Goal: Information Seeking & Learning: Check status

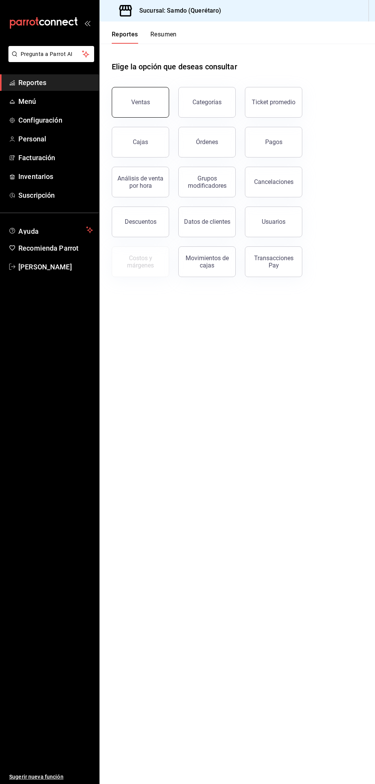
click at [148, 92] on button "Ventas" at bounding box center [140, 102] width 57 height 31
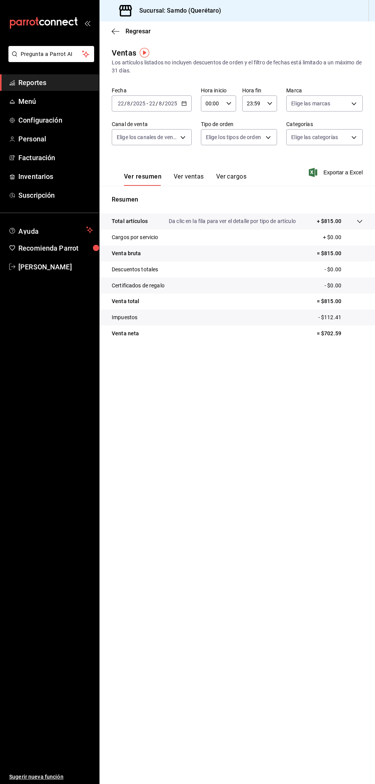
click at [189, 178] on button "Ver ventas" at bounding box center [189, 179] width 30 height 13
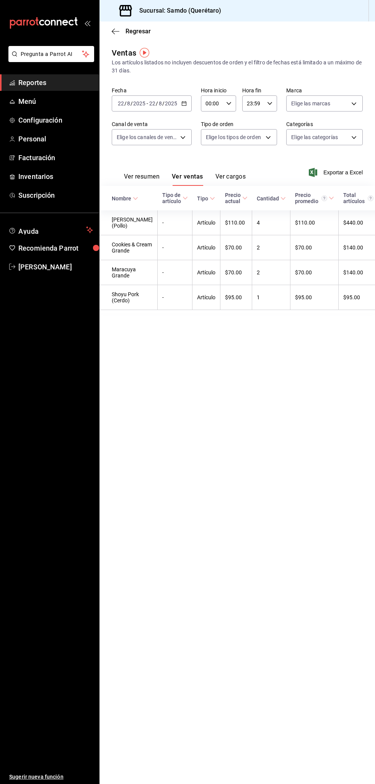
click at [149, 176] on button "Ver resumen" at bounding box center [142, 179] width 36 height 13
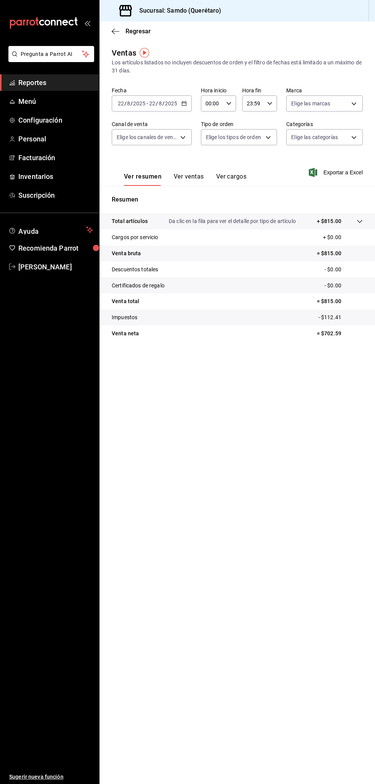
click at [73, 87] on span "Reportes" at bounding box center [55, 82] width 75 height 10
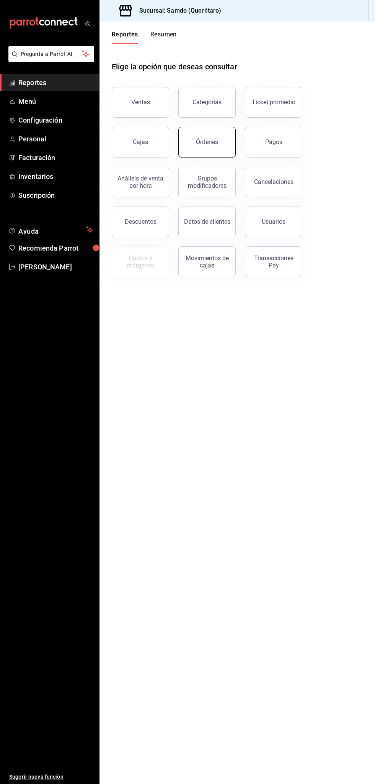
click at [216, 144] on div "Órdenes" at bounding box center [207, 141] width 22 height 7
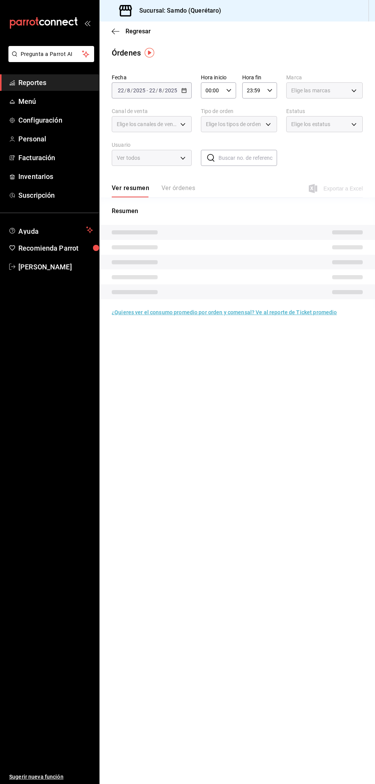
click at [174, 191] on button "Ver órdenes" at bounding box center [179, 190] width 34 height 13
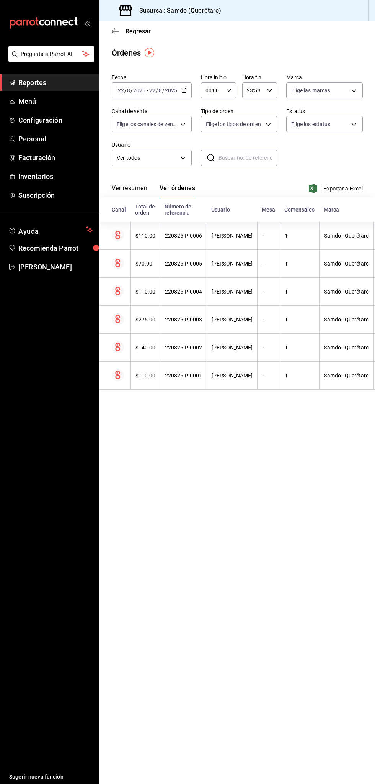
click at [133, 185] on button "Ver resumen" at bounding box center [130, 190] width 36 height 13
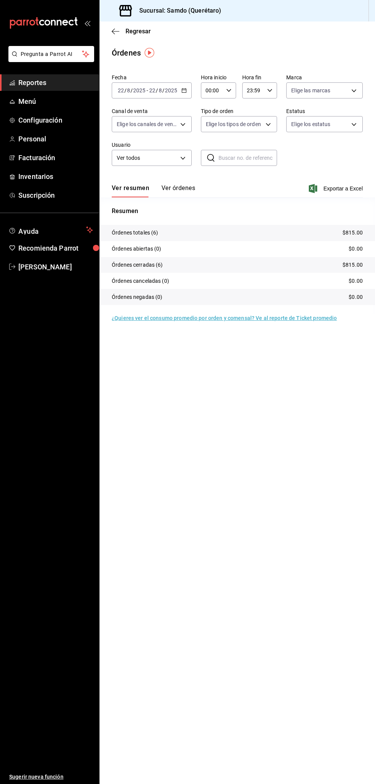
click at [180, 191] on button "Ver órdenes" at bounding box center [179, 190] width 34 height 13
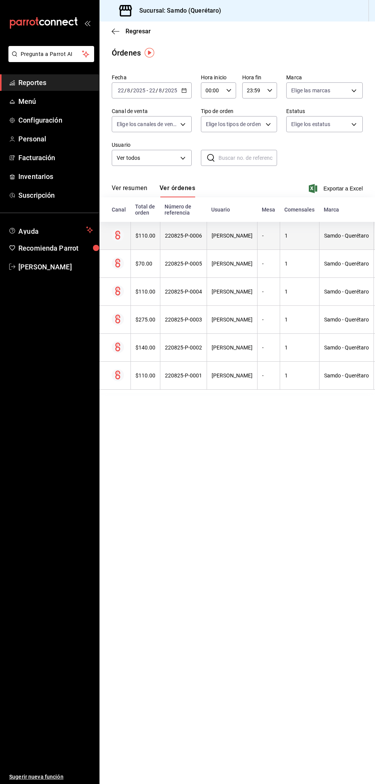
click at [319, 246] on th "Samdo - Querétaro" at bounding box center [346, 236] width 54 height 28
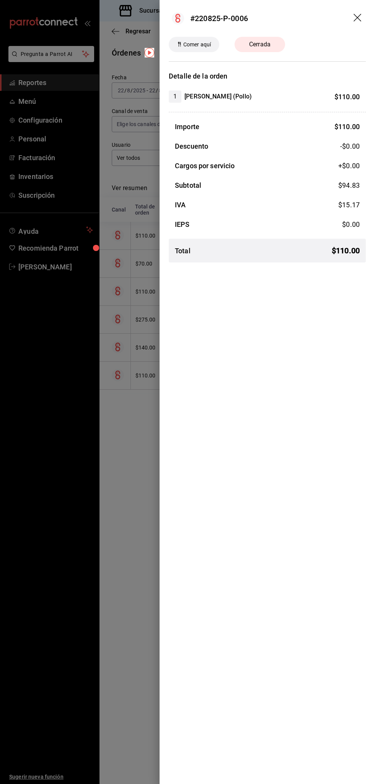
click at [135, 320] on div at bounding box center [187, 392] width 375 height 784
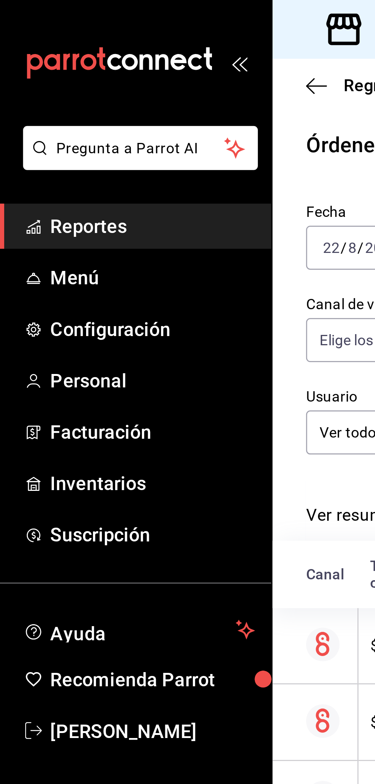
click at [26, 36] on div "mailbox folders" at bounding box center [49, 23] width 99 height 46
click at [45, 83] on span "Reportes" at bounding box center [55, 82] width 75 height 10
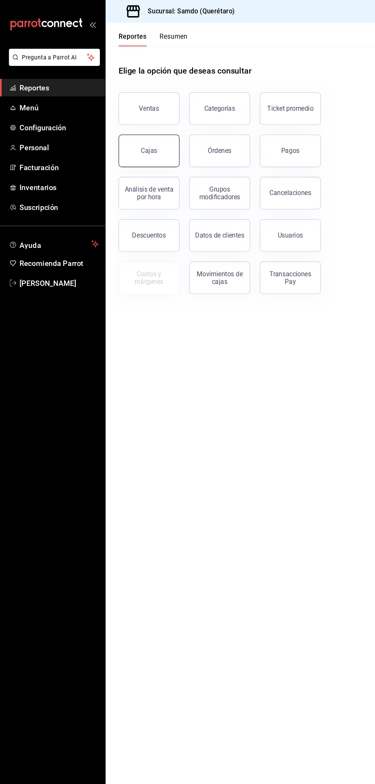
click at [143, 145] on div "Cajas" at bounding box center [140, 141] width 15 height 7
